Goal: Transaction & Acquisition: Purchase product/service

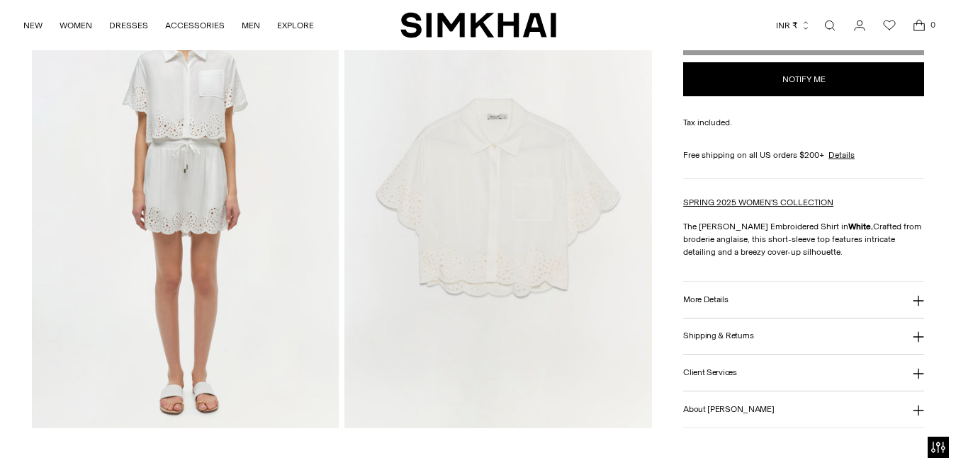
scroll to position [1063, 0]
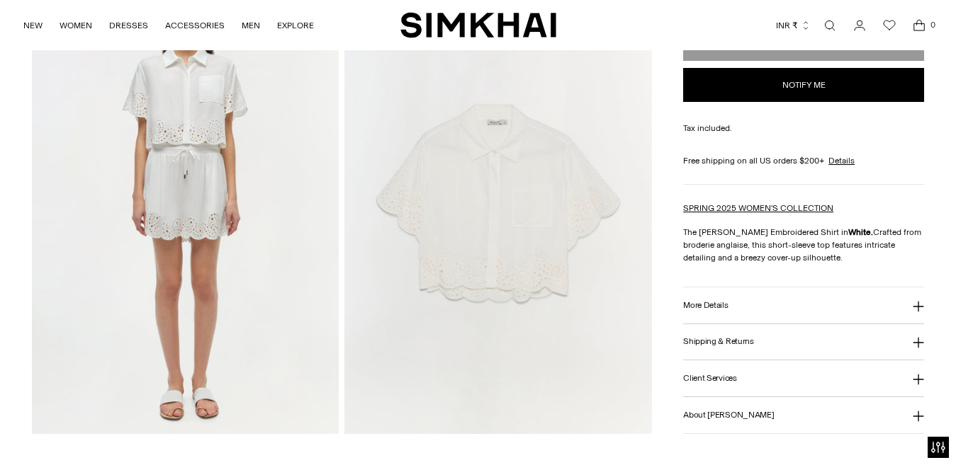
click at [487, 266] on img at bounding box center [497, 203] width 307 height 461
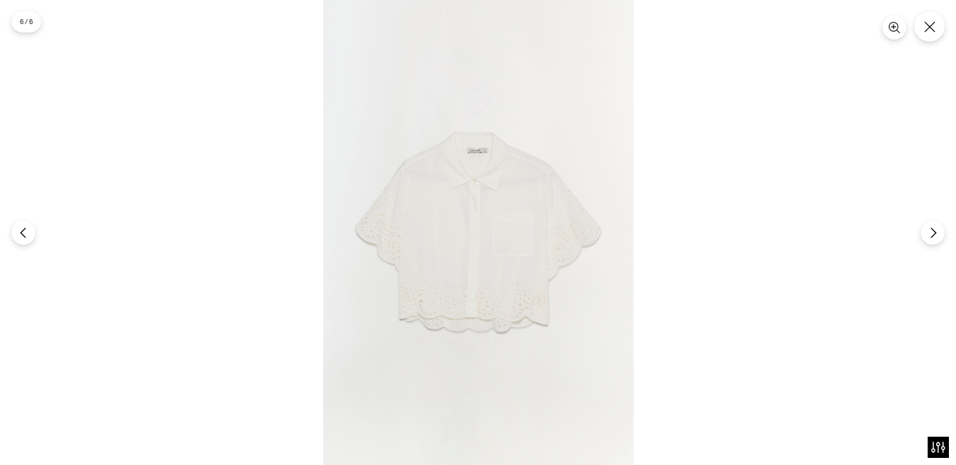
click at [937, 24] on button "Close" at bounding box center [929, 26] width 30 height 30
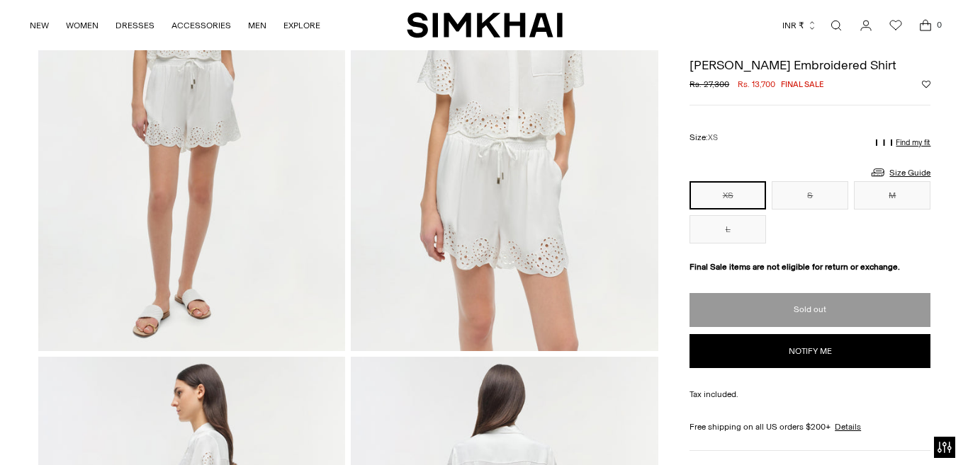
scroll to position [0, 0]
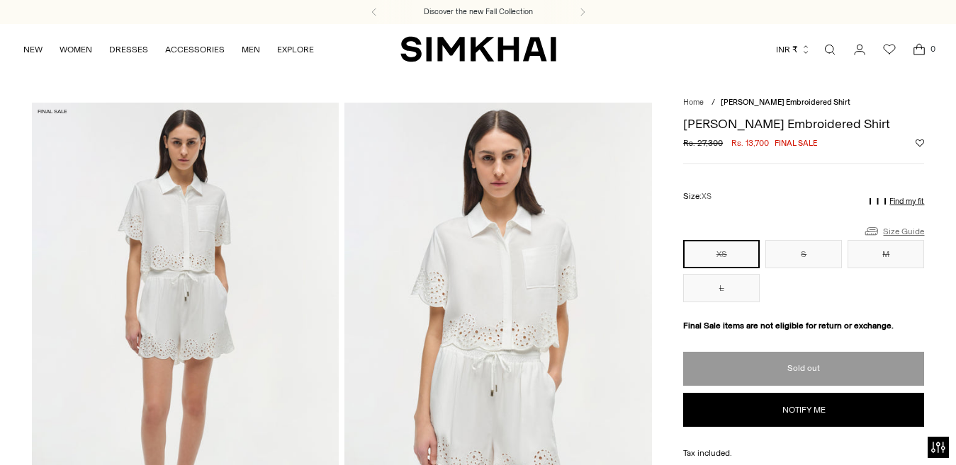
click at [891, 227] on link "Size Guide" at bounding box center [893, 231] width 61 height 18
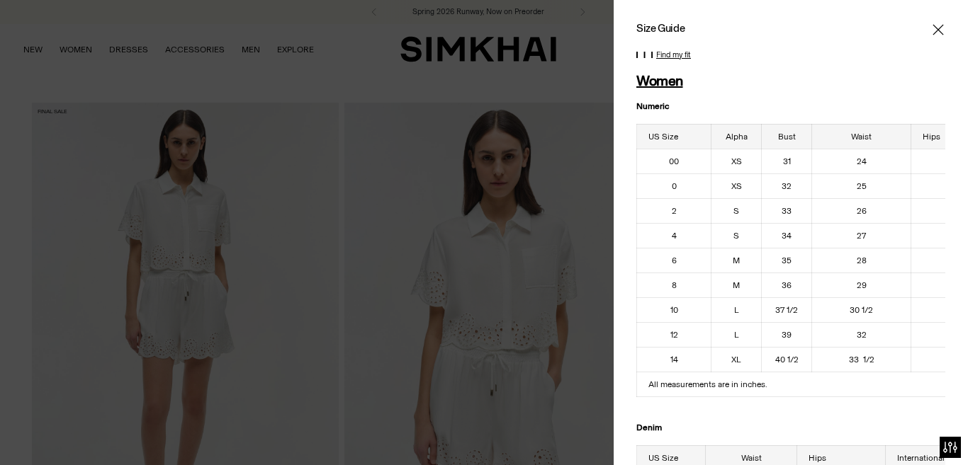
click at [851, 107] on p "Numeric" at bounding box center [790, 106] width 309 height 13
click at [877, 85] on h1 "Women" at bounding box center [790, 81] width 309 height 16
drag, startPoint x: 616, startPoint y: 385, endPoint x: 582, endPoint y: 383, distance: 34.7
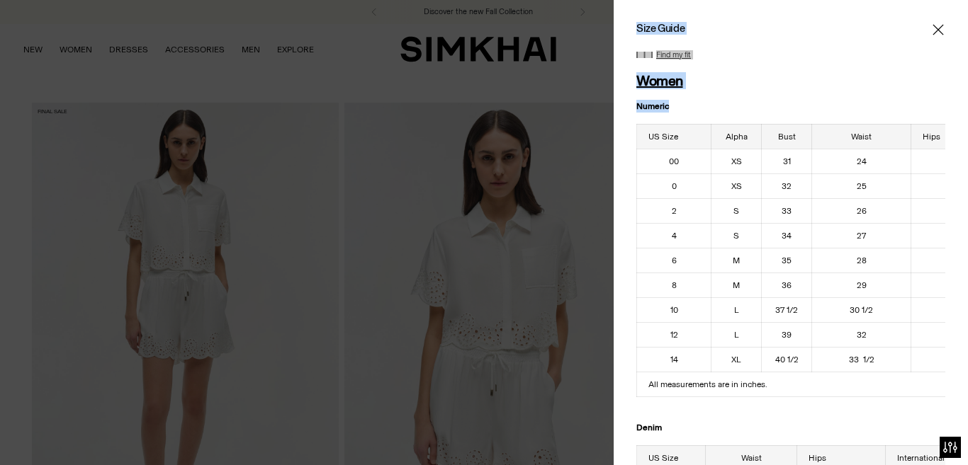
click at [582, 383] on div "Size Guide Women Numeric US Size Alpha Bust Waist Hips 00 XS 31 24 34 1/2 0 XS …" at bounding box center [484, 232] width 968 height 465
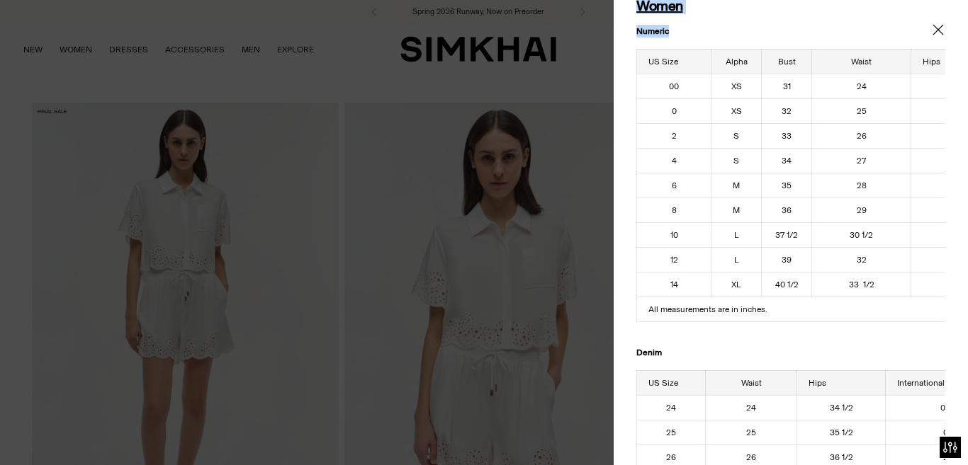
scroll to position [283, 0]
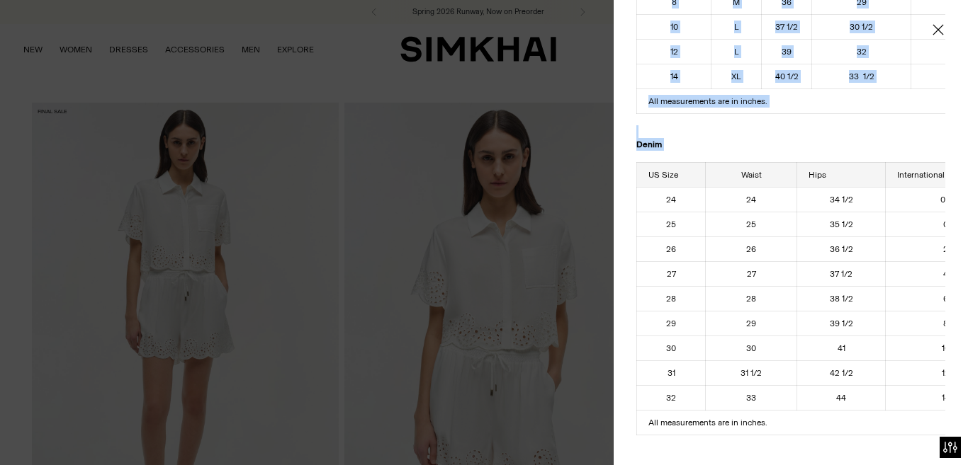
drag, startPoint x: 617, startPoint y: 269, endPoint x: 586, endPoint y: 280, distance: 32.9
click at [586, 280] on div "Size Guide Women Numeric US Size Alpha Bust Waist Hips 00 XS 31 24 34 1/2 0 XS …" at bounding box center [484, 232] width 968 height 465
click at [628, 275] on div "Size Guide Women Numeric US Size Alpha Bust Waist Hips 00 XS 31 24 34 1/2 0 XS …" at bounding box center [791, 232] width 354 height 465
click at [628, 274] on div "Size Guide Women Numeric US Size Alpha Bust Waist Hips 00 XS 31 24 34 1/2 0 XS …" at bounding box center [791, 232] width 354 height 465
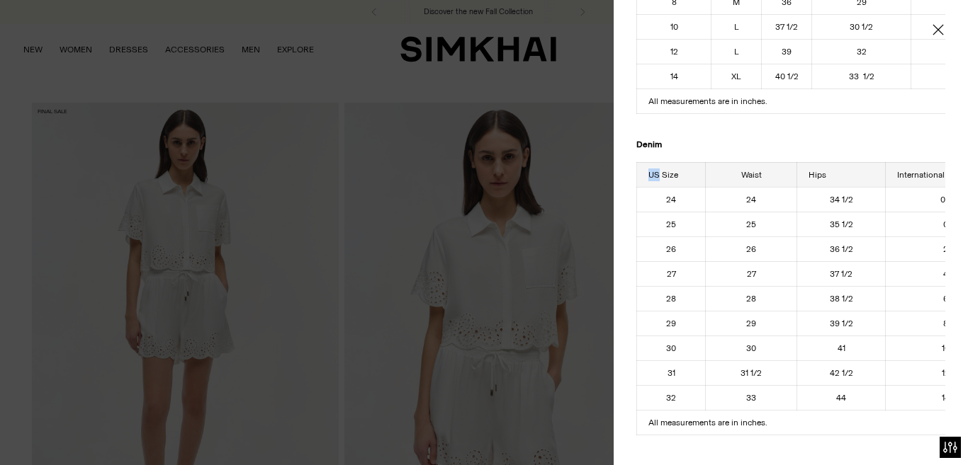
click at [628, 273] on div "Size Guide Women Numeric US Size Alpha Bust Waist Hips 00 XS 31 24 34 1/2 0 XS …" at bounding box center [791, 232] width 354 height 465
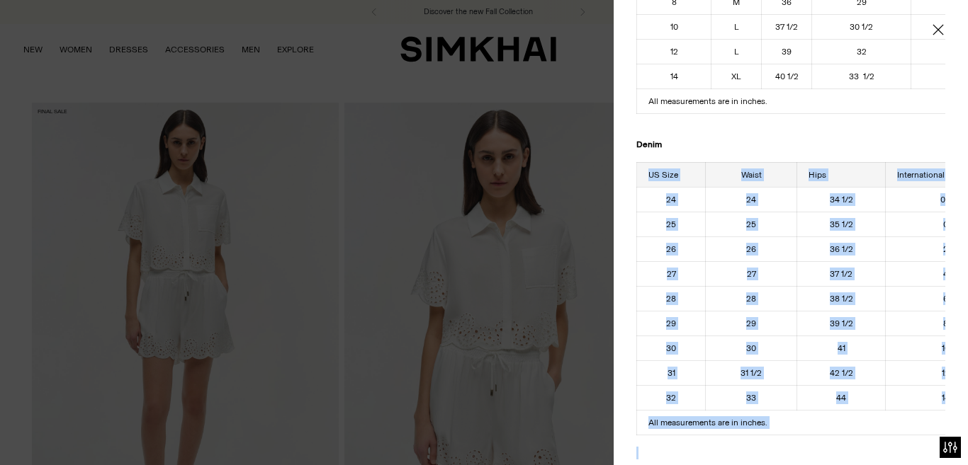
click at [628, 273] on div "Size Guide Women Numeric US Size Alpha Bust Waist Hips 00 XS 31 24 34 1/2 0 XS …" at bounding box center [791, 232] width 354 height 465
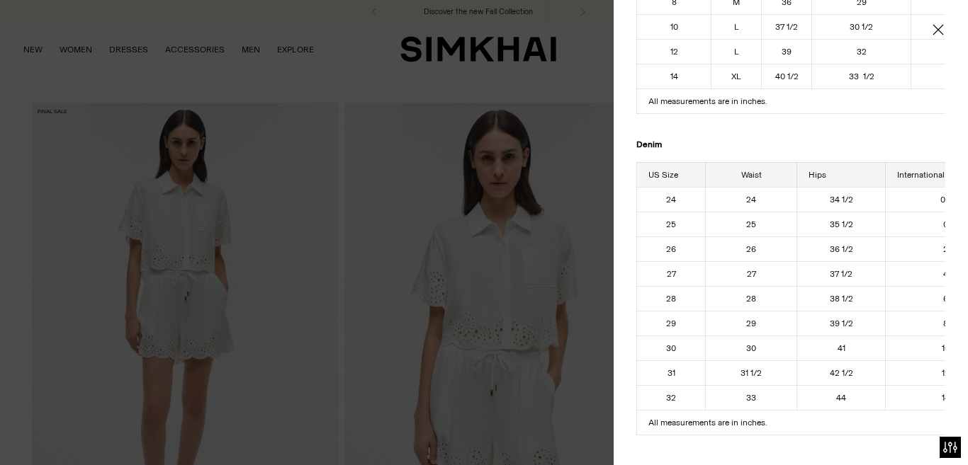
click at [704, 186] on tr "US Size Waist Hips International" at bounding box center [821, 174] width 369 height 25
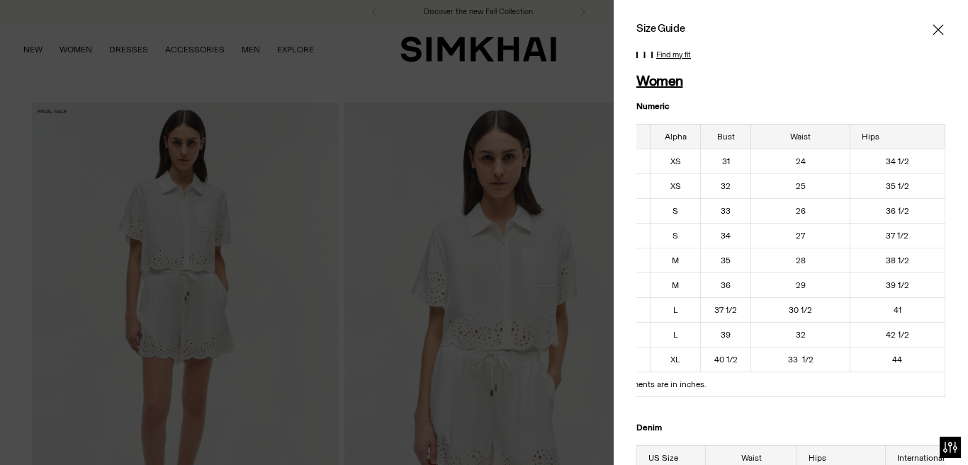
scroll to position [0, 73]
click at [718, 55] on div "Find my fit" at bounding box center [790, 55] width 309 height 18
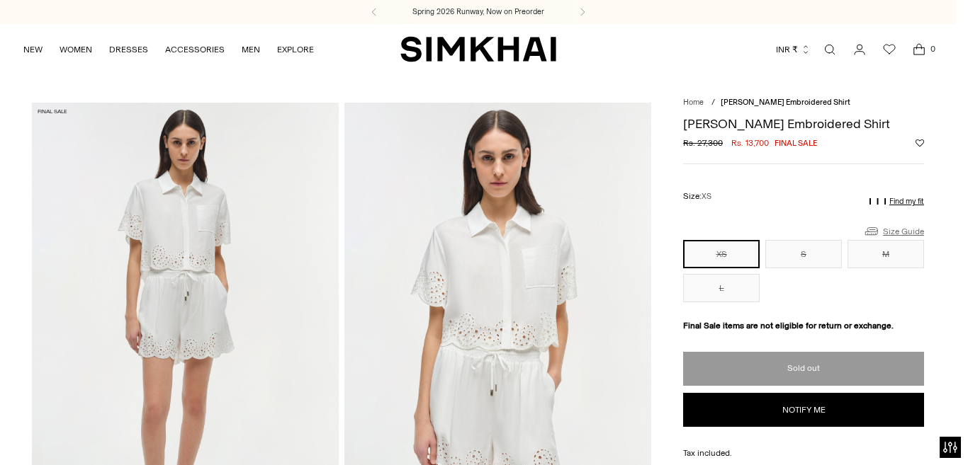
click at [892, 233] on link "Size Guide" at bounding box center [893, 231] width 61 height 18
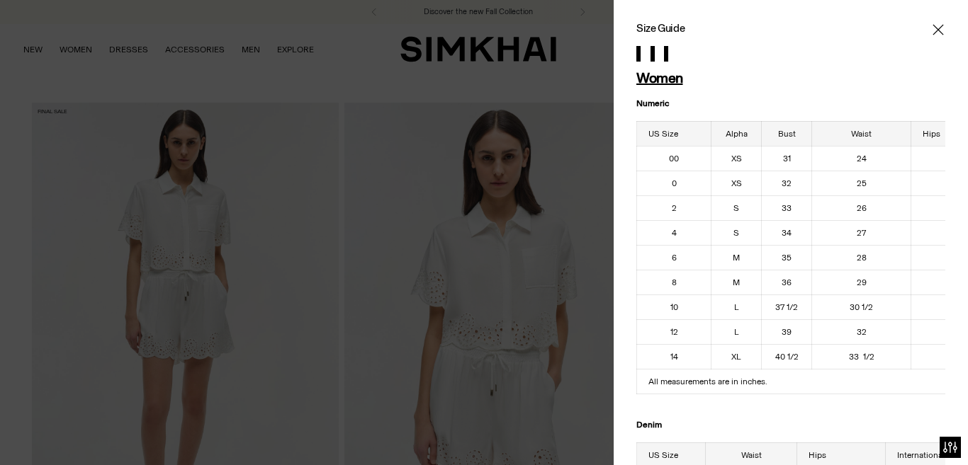
click at [932, 24] on icon "Close" at bounding box center [937, 30] width 11 height 14
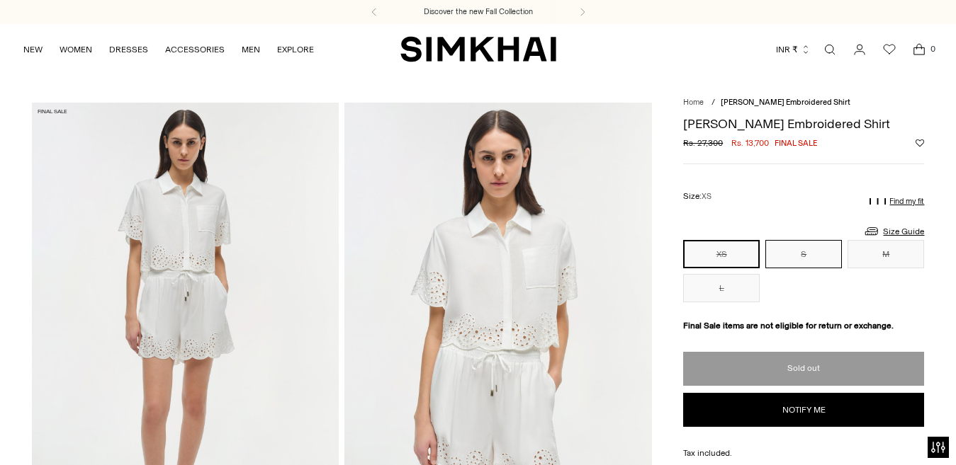
click at [797, 256] on button "S" at bounding box center [803, 254] width 77 height 28
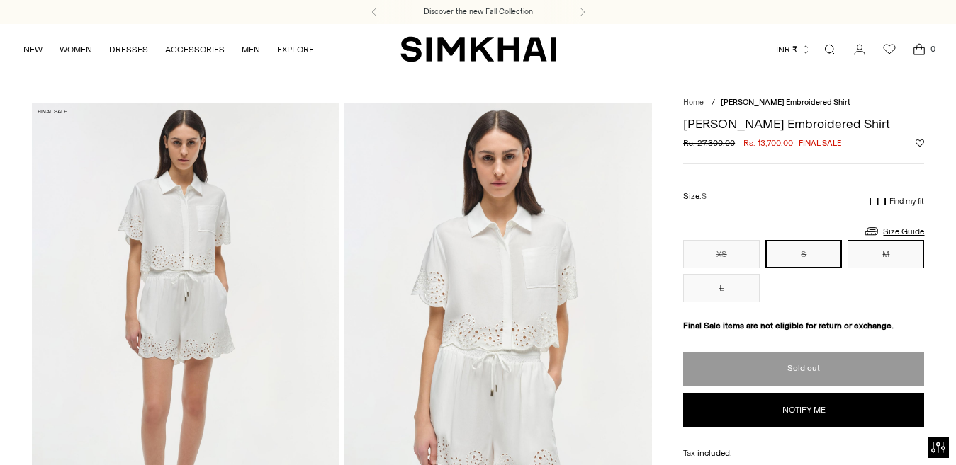
click at [897, 247] on button "M" at bounding box center [885, 254] width 77 height 28
click at [714, 261] on button "XS" at bounding box center [721, 254] width 77 height 28
click at [882, 256] on button "M" at bounding box center [885, 254] width 77 height 28
click at [893, 230] on link "Size Guide" at bounding box center [893, 231] width 61 height 18
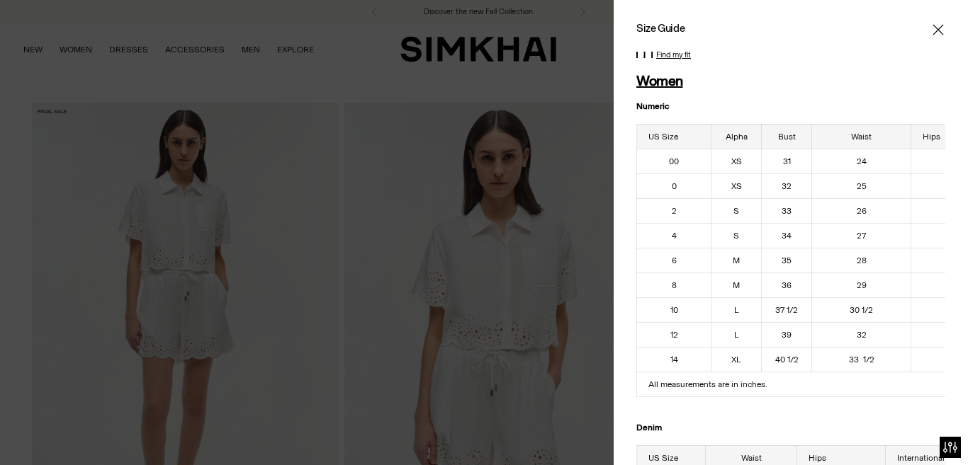
drag, startPoint x: 813, startPoint y: 228, endPoint x: 967, endPoint y: 203, distance: 155.7
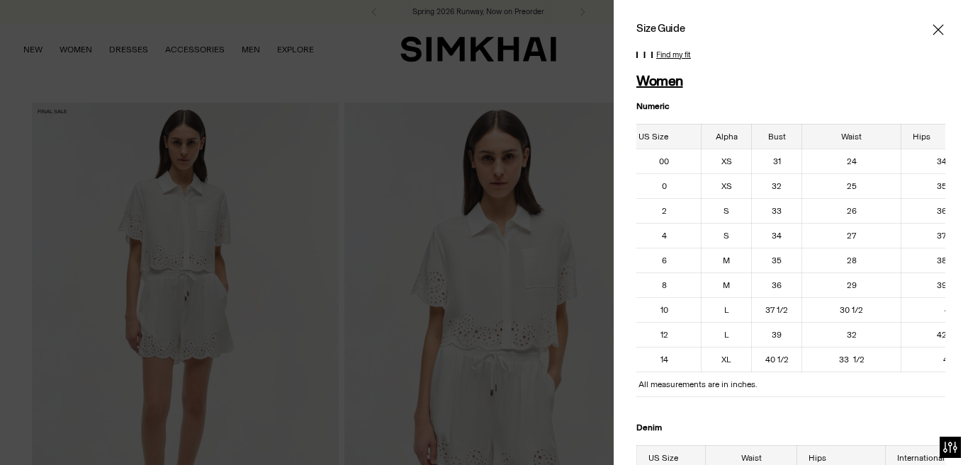
click at [627, 97] on div "Size Guide Women Numeric US Size Alpha Bust Waist Hips 00 XS 31 24 34 1/2 0 XS …" at bounding box center [791, 232] width 354 height 465
click at [628, 99] on div "Size Guide Women Numeric US Size Alpha Bust Waist Hips 00 XS 31 24 34 1/2 0 XS …" at bounding box center [791, 232] width 354 height 465
drag, startPoint x: 661, startPoint y: 77, endPoint x: 711, endPoint y: 86, distance: 51.1
click at [711, 86] on h1 "Women" at bounding box center [790, 81] width 309 height 16
click at [705, 86] on h1 "Women" at bounding box center [790, 81] width 309 height 16
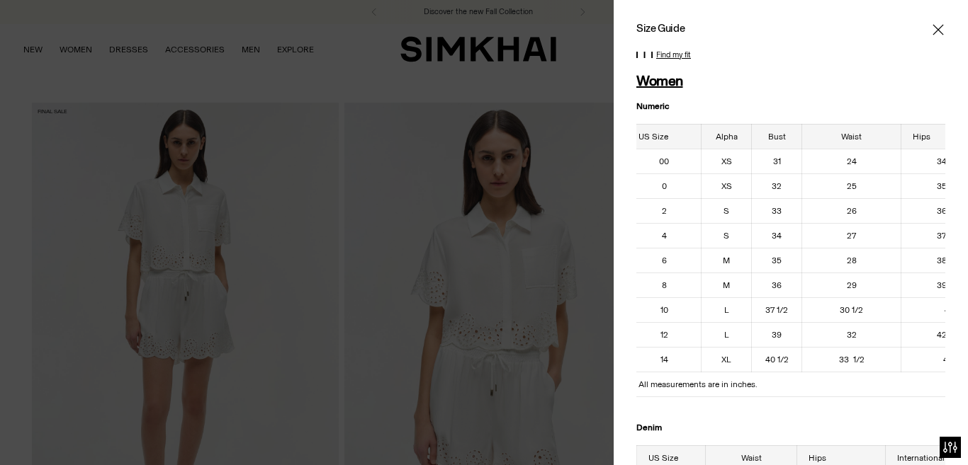
click at [705, 86] on h1 "Women" at bounding box center [790, 81] width 309 height 16
click at [703, 81] on h1 "Women" at bounding box center [790, 81] width 309 height 16
click at [693, 83] on h1 "Women" at bounding box center [790, 81] width 309 height 16
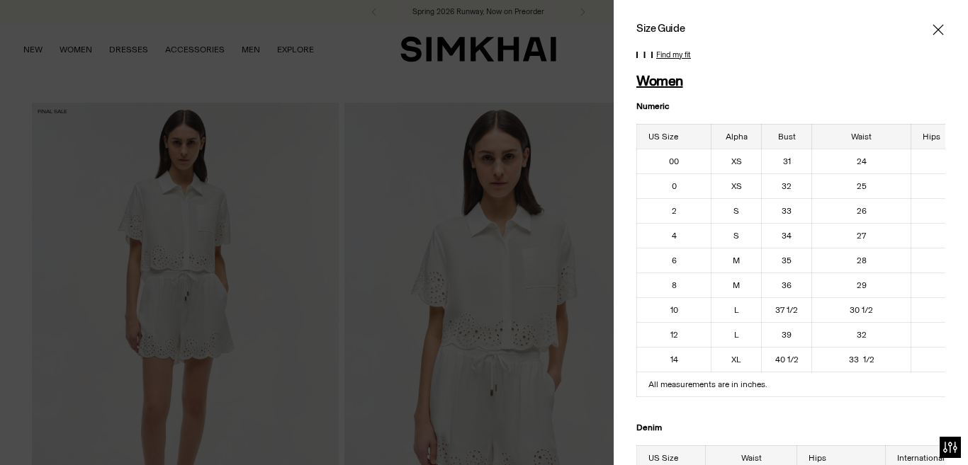
click at [663, 384] on td "All measurements are in inches." at bounding box center [821, 384] width 369 height 25
click at [665, 384] on td "All measurements are in inches." at bounding box center [821, 384] width 369 height 25
click at [667, 384] on td "All measurements are in inches." at bounding box center [821, 384] width 369 height 25
drag, startPoint x: 669, startPoint y: 384, endPoint x: 699, endPoint y: 384, distance: 29.8
click at [672, 384] on td "All measurements are in inches." at bounding box center [821, 384] width 369 height 25
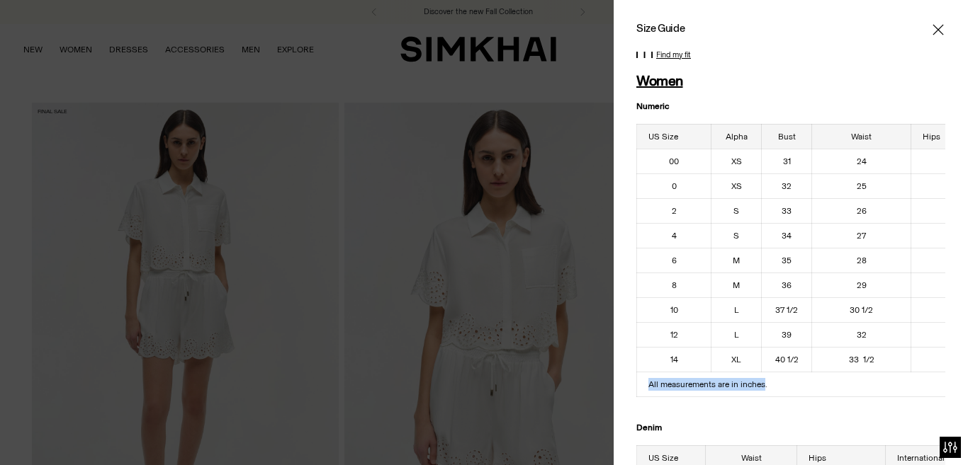
drag, startPoint x: 764, startPoint y: 387, endPoint x: 696, endPoint y: 395, distance: 67.8
click at [636, 391] on div "Size Guide Women Numeric US Size Alpha Bust Waist Hips 00 XS 31 24 34 1/2 0 XS …" at bounding box center [791, 232] width 354 height 465
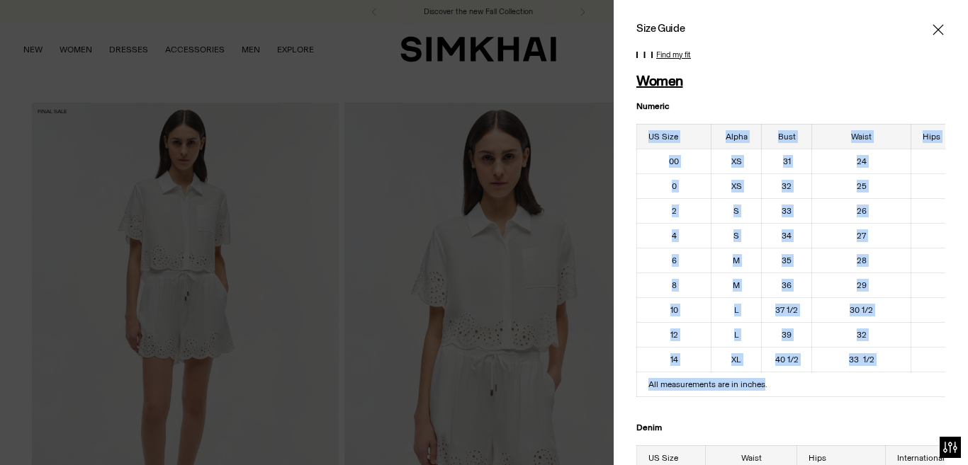
click at [702, 392] on td "All measurements are in inches." at bounding box center [821, 384] width 369 height 25
click at [702, 389] on td "All measurements are in inches." at bounding box center [821, 384] width 369 height 25
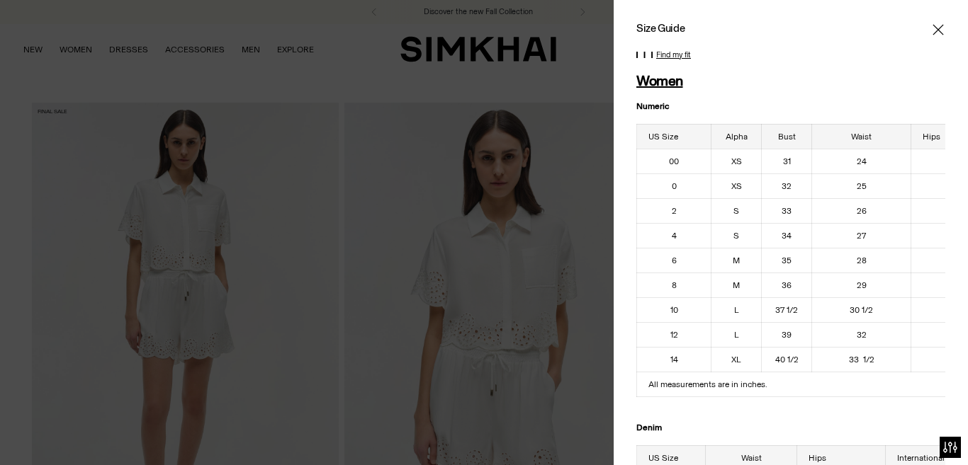
click at [702, 385] on td "All measurements are in inches." at bounding box center [821, 384] width 369 height 25
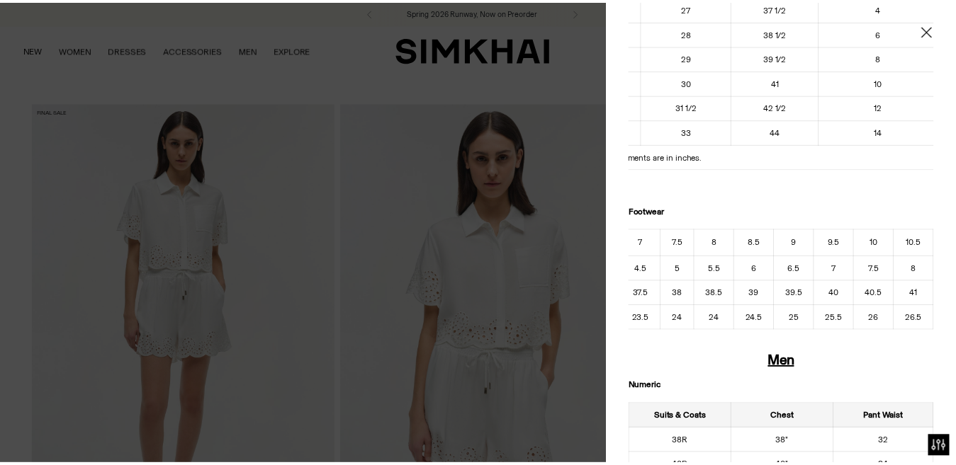
scroll to position [0, 73]
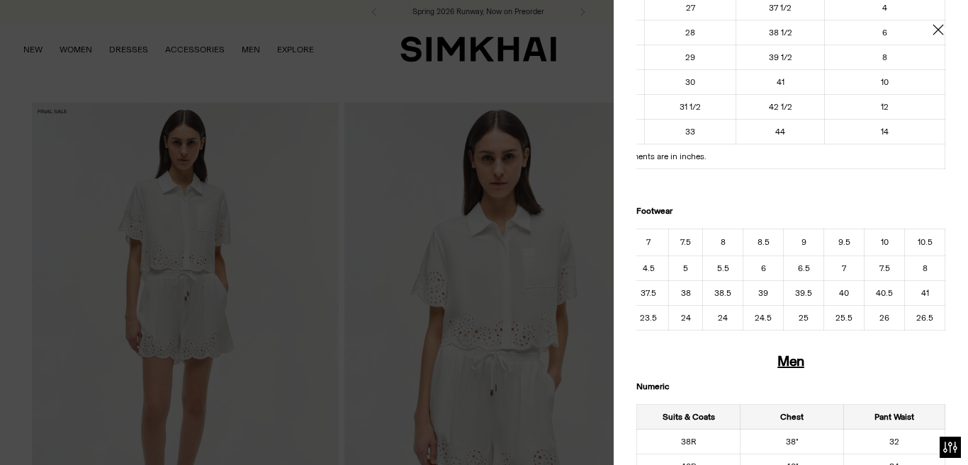
click at [918, 31] on div at bounding box center [790, 30] width 309 height 14
click at [931, 31] on span "Close" at bounding box center [938, 30] width 14 height 14
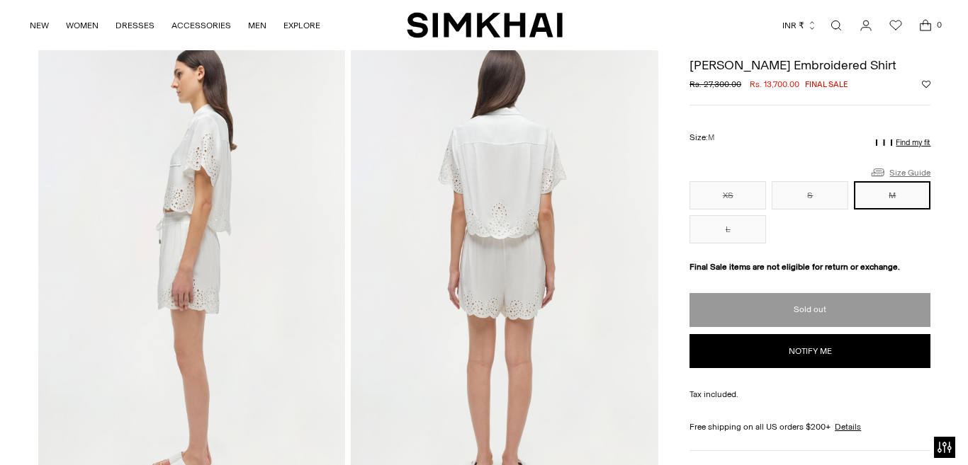
scroll to position [496, 0]
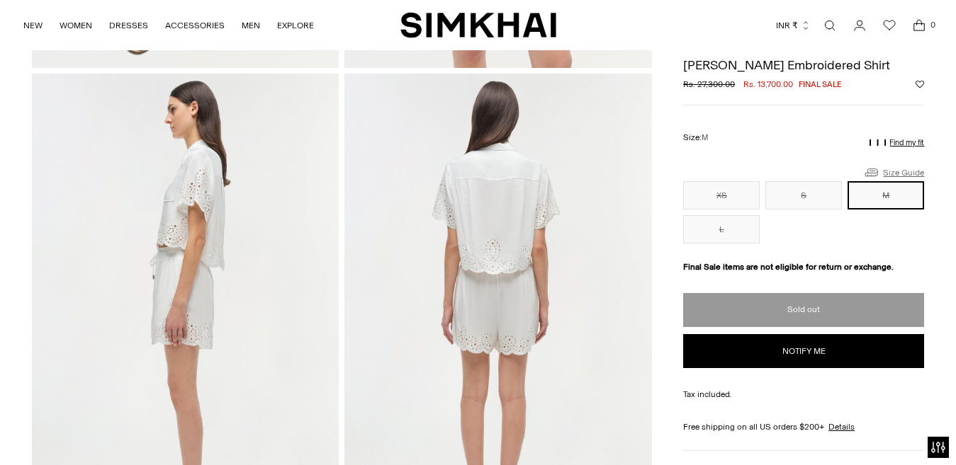
click at [897, 178] on link "Size Guide" at bounding box center [893, 173] width 61 height 18
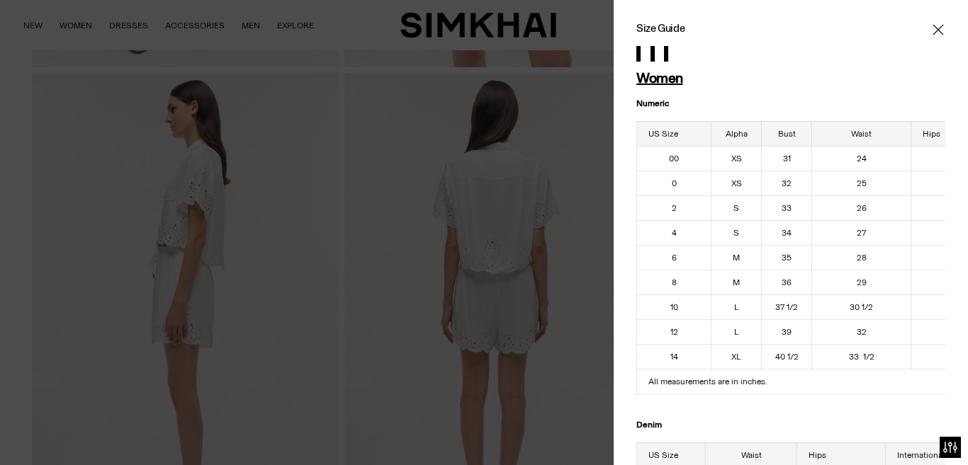
click at [902, 175] on td "25" at bounding box center [861, 183] width 99 height 25
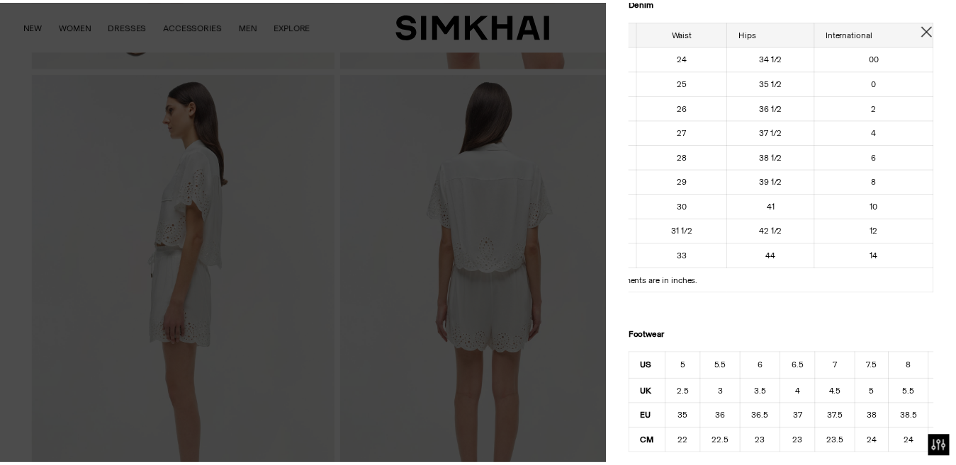
scroll to position [354, 0]
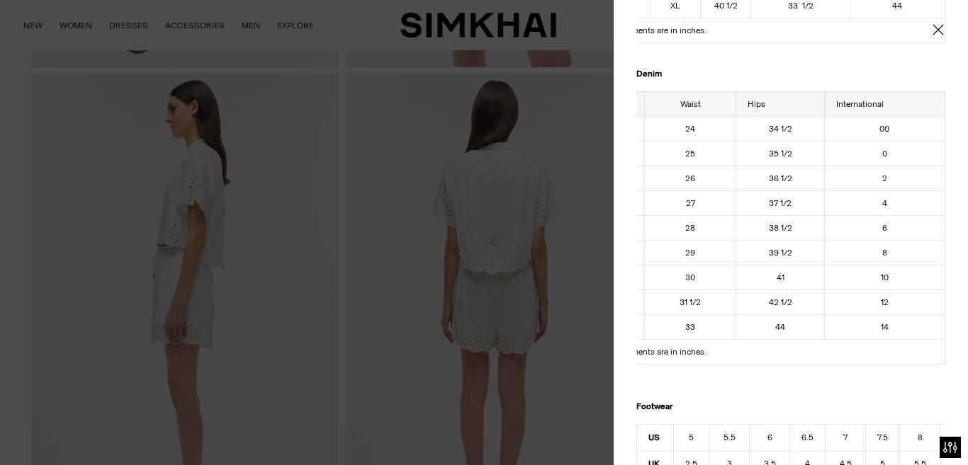
click at [932, 33] on icon "Close" at bounding box center [937, 30] width 11 height 14
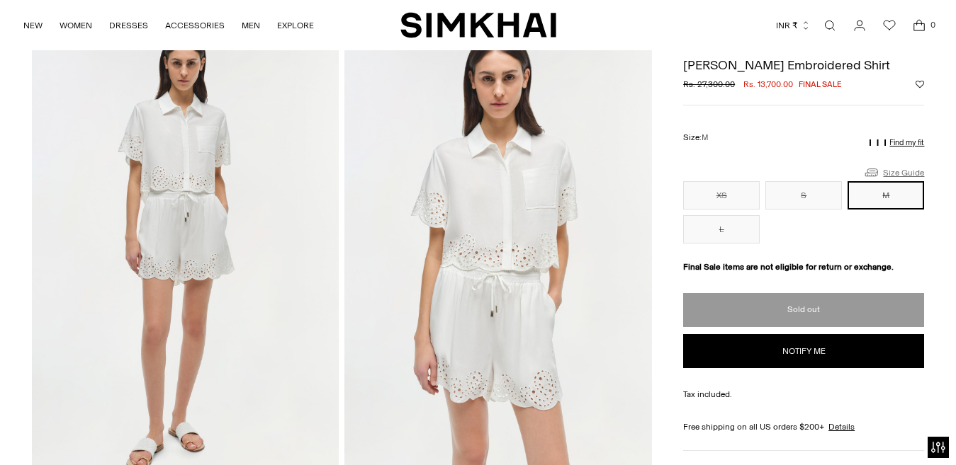
scroll to position [0, 0]
